Goal: Information Seeking & Learning: Learn about a topic

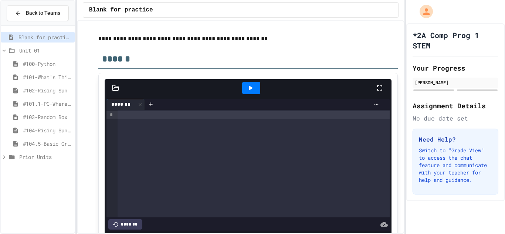
click at [48, 141] on span "#104.5-Basic Graphics Review" at bounding box center [47, 144] width 49 height 8
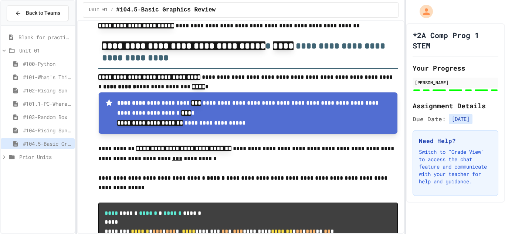
scroll to position [4200, 0]
